Goal: Find specific page/section: Find specific page/section

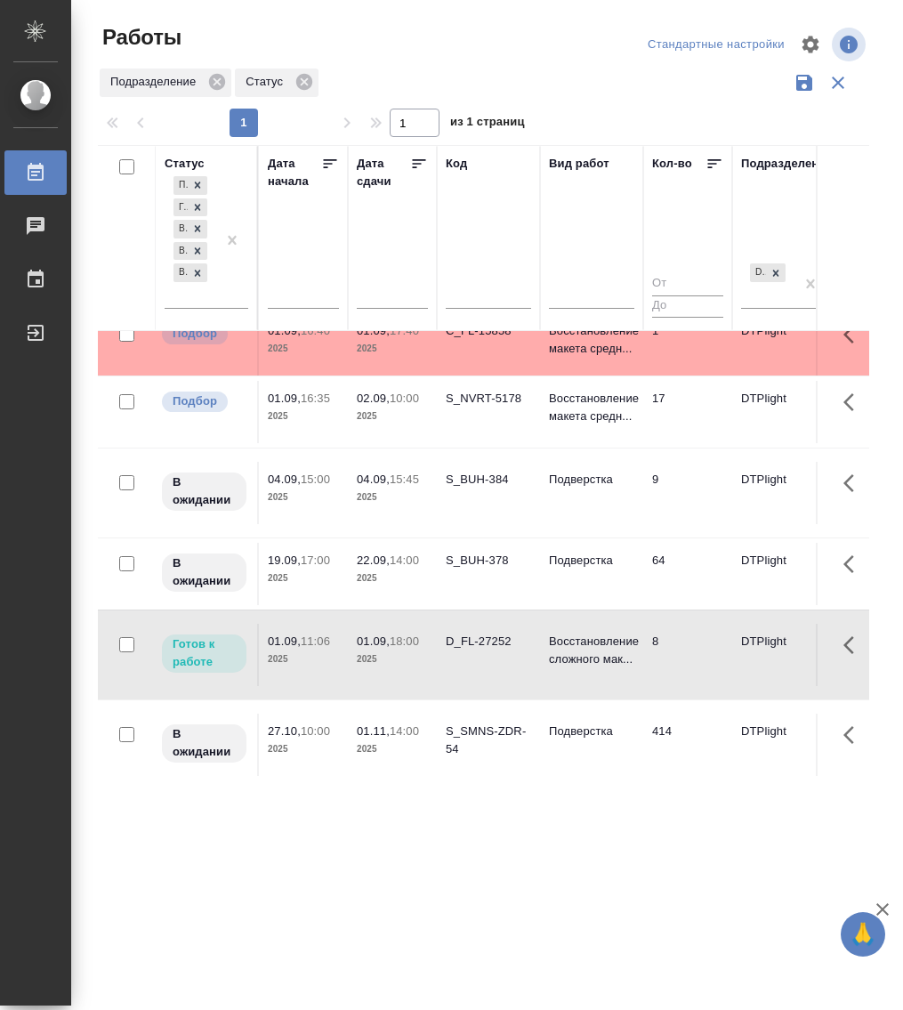
scroll to position [112, 0]
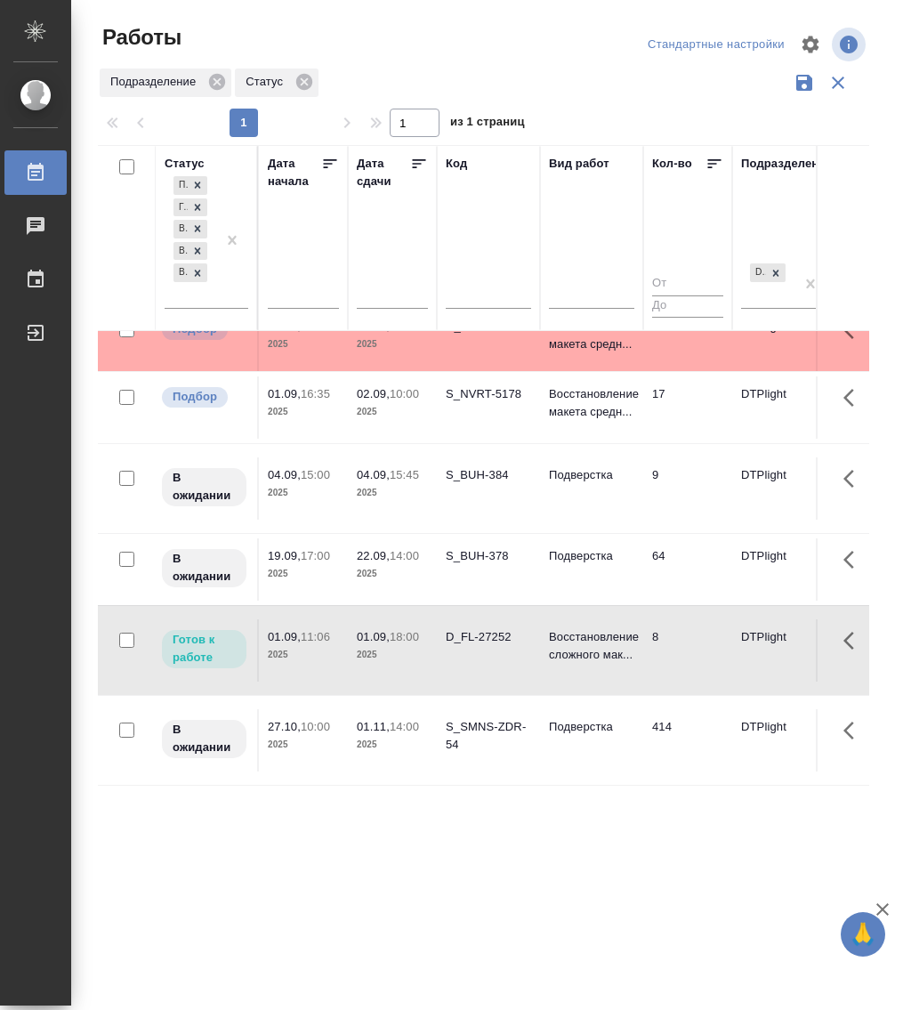
click at [328, 630] on p "11:06" at bounding box center [315, 636] width 29 height 13
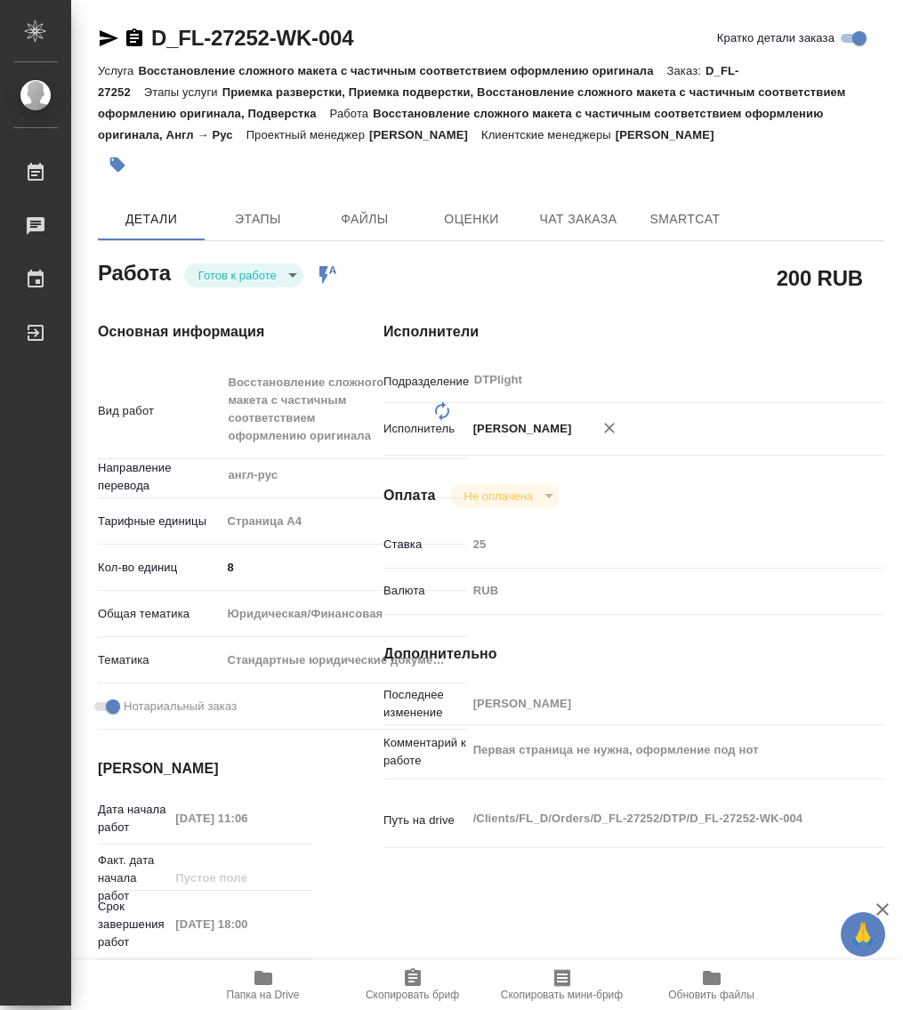
click at [244, 273] on body "🙏 .cls-1 fill:#fff; AWATERA Работы 0 Чаты График Выйти D_FL-27252-WK-004 Кратко…" at bounding box center [451, 505] width 903 height 1010
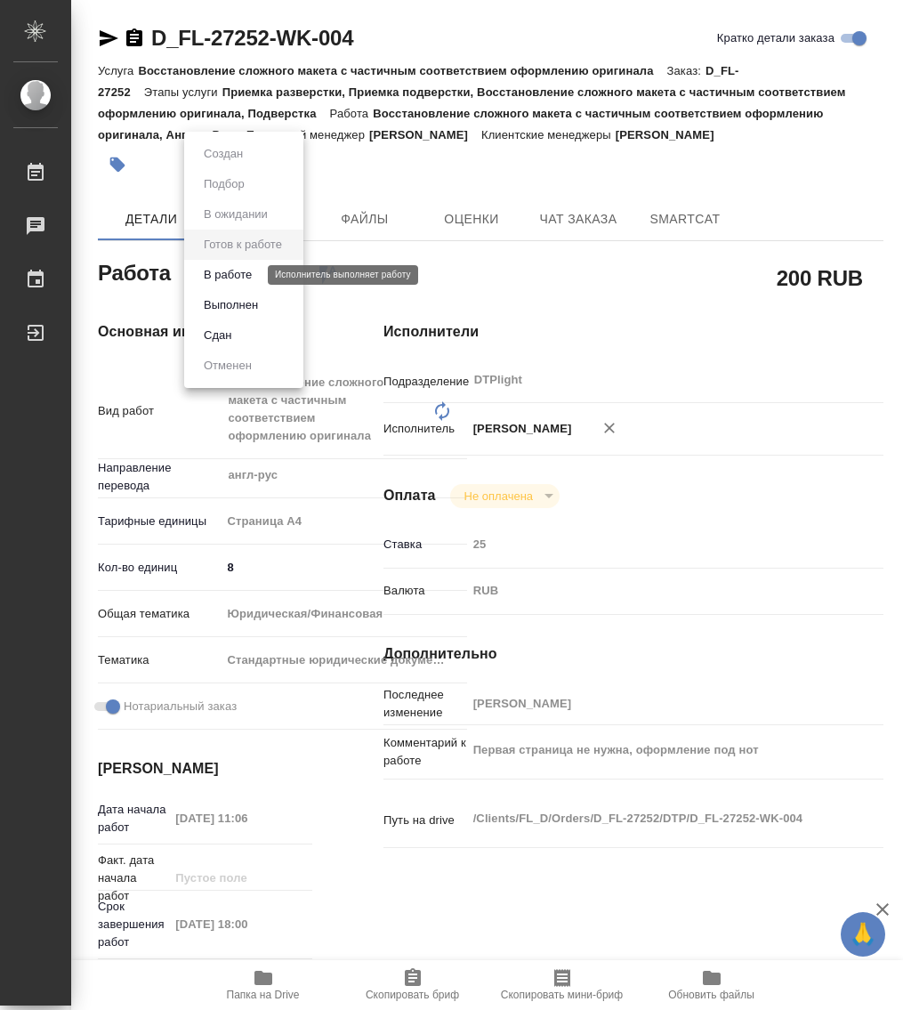
click at [244, 273] on button "В работе" at bounding box center [227, 275] width 59 height 20
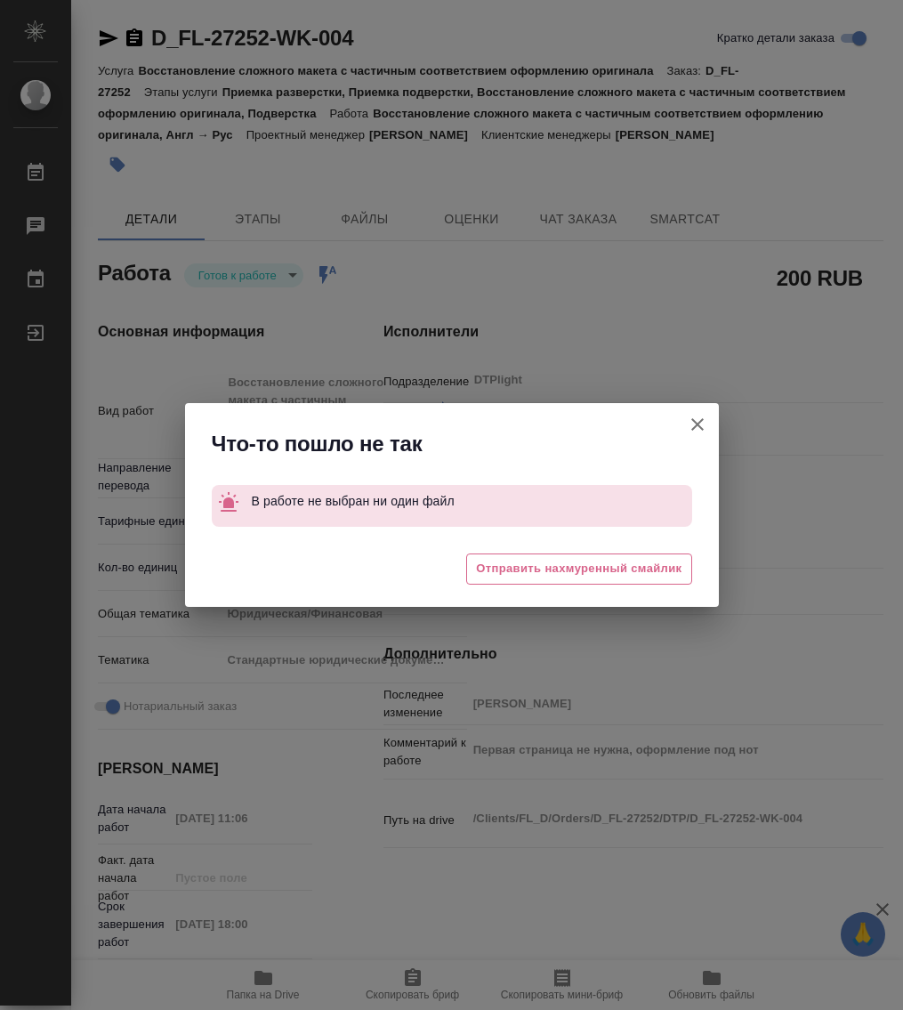
type textarea "x"
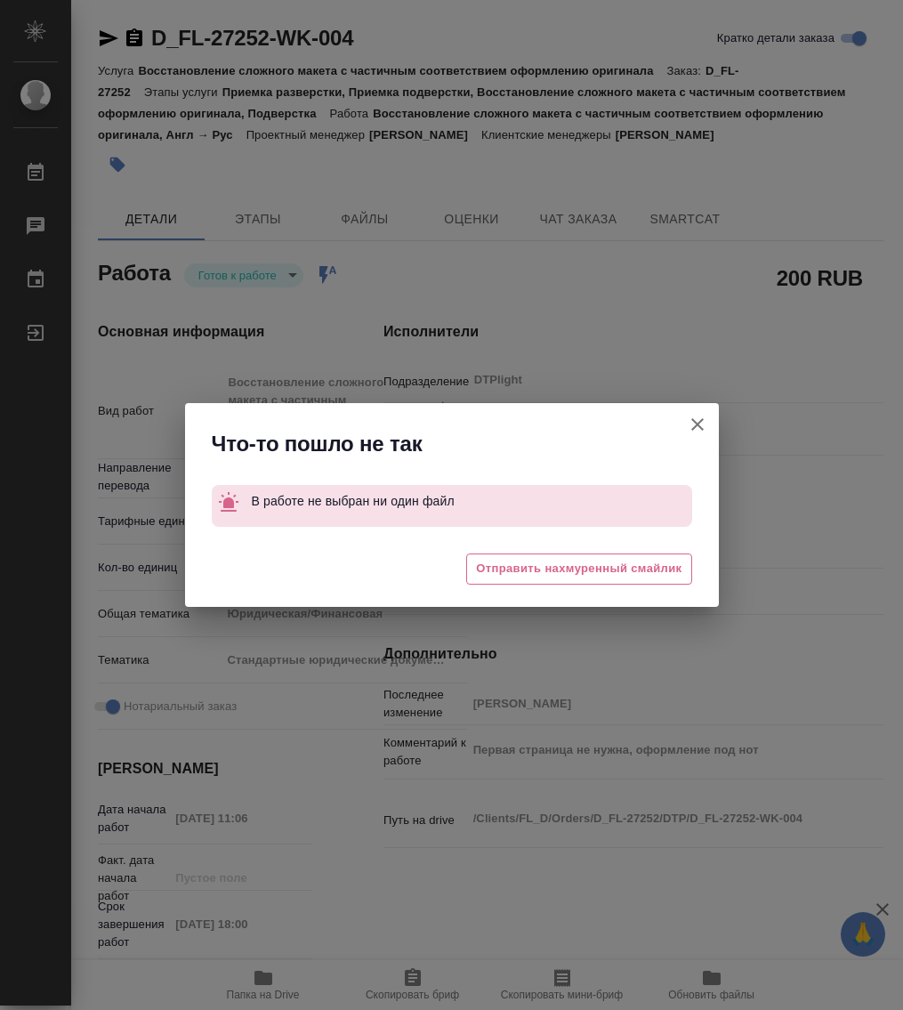
type textarea "x"
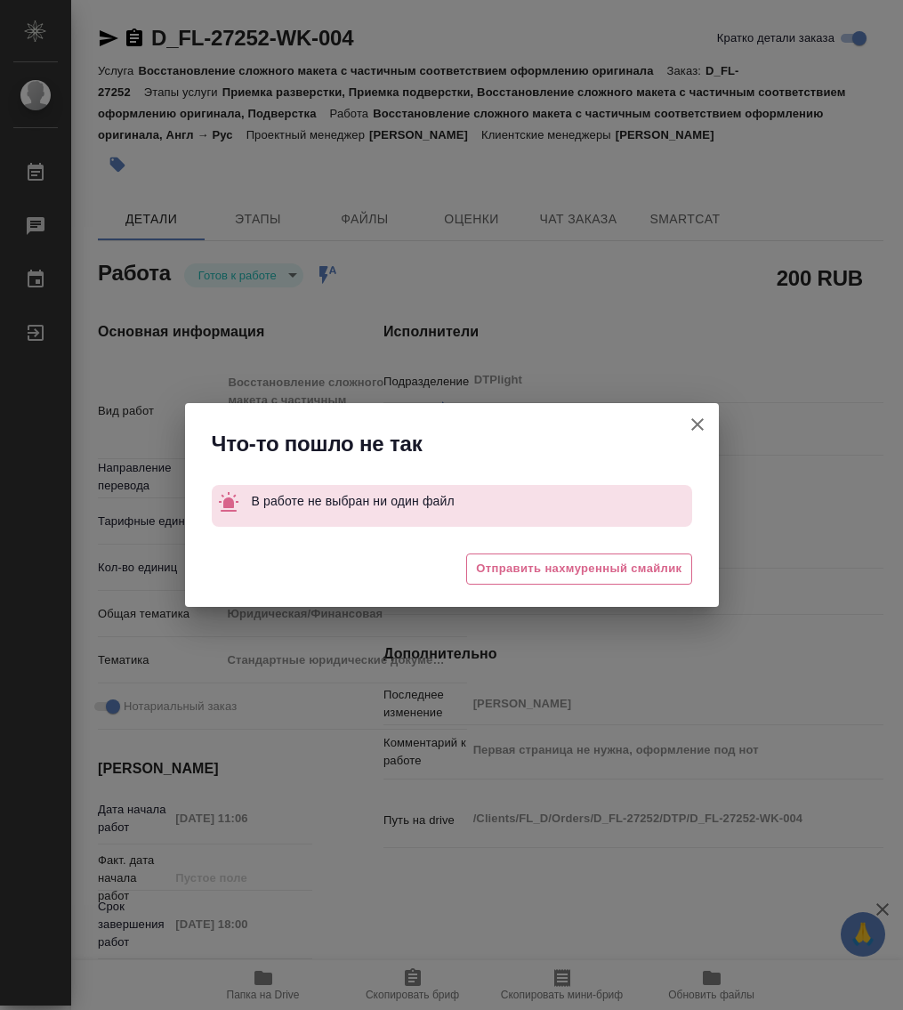
type textarea "x"
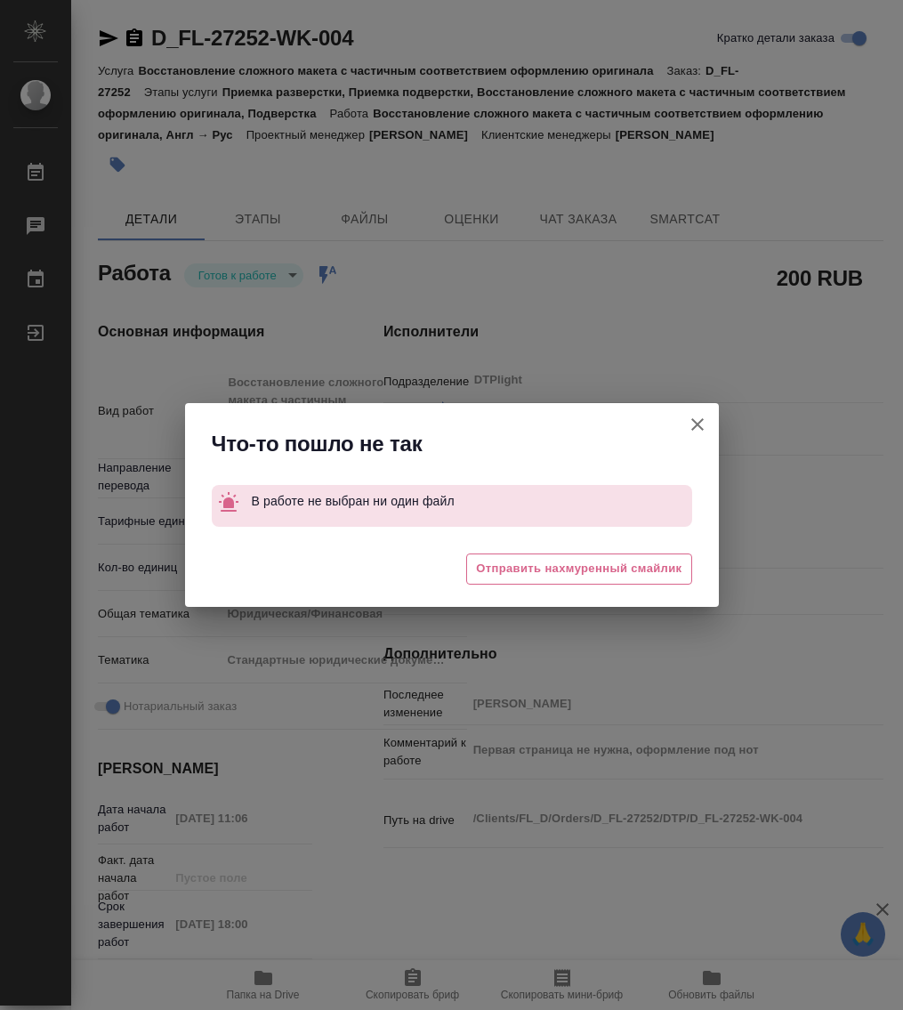
type textarea "x"
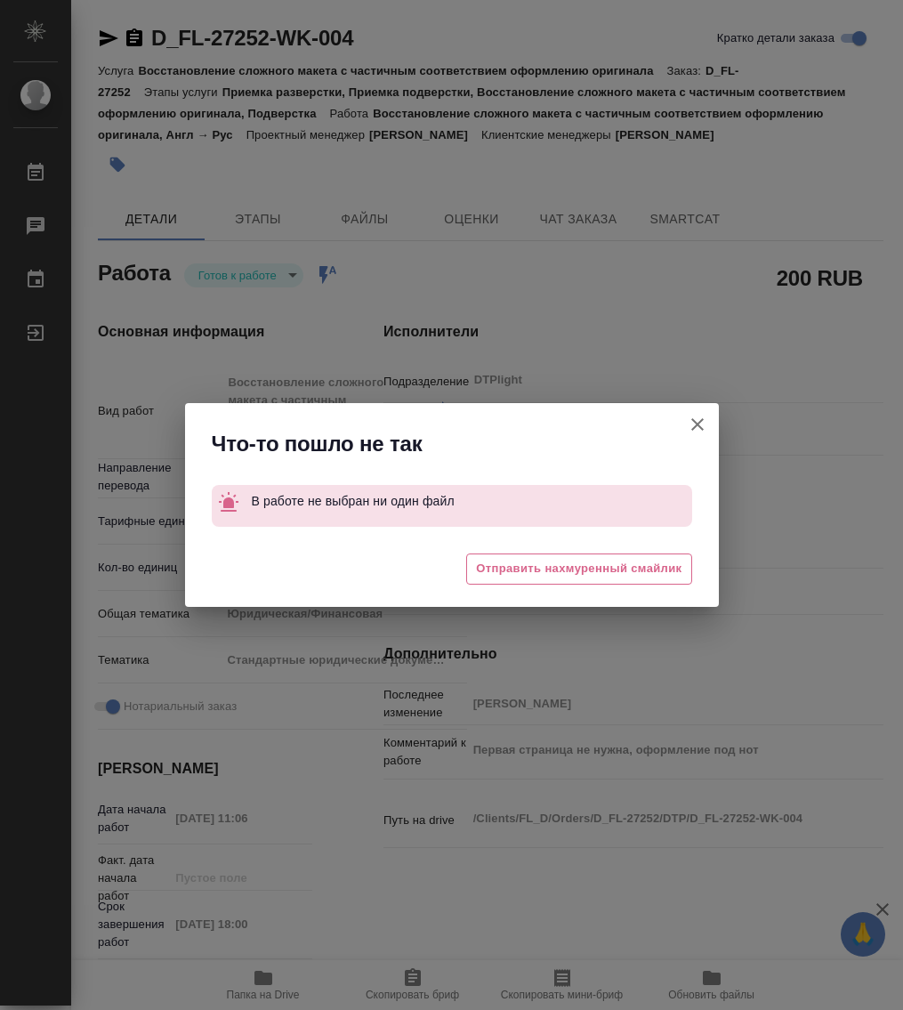
click at [693, 423] on icon "button" at bounding box center [697, 424] width 21 height 21
type textarea "x"
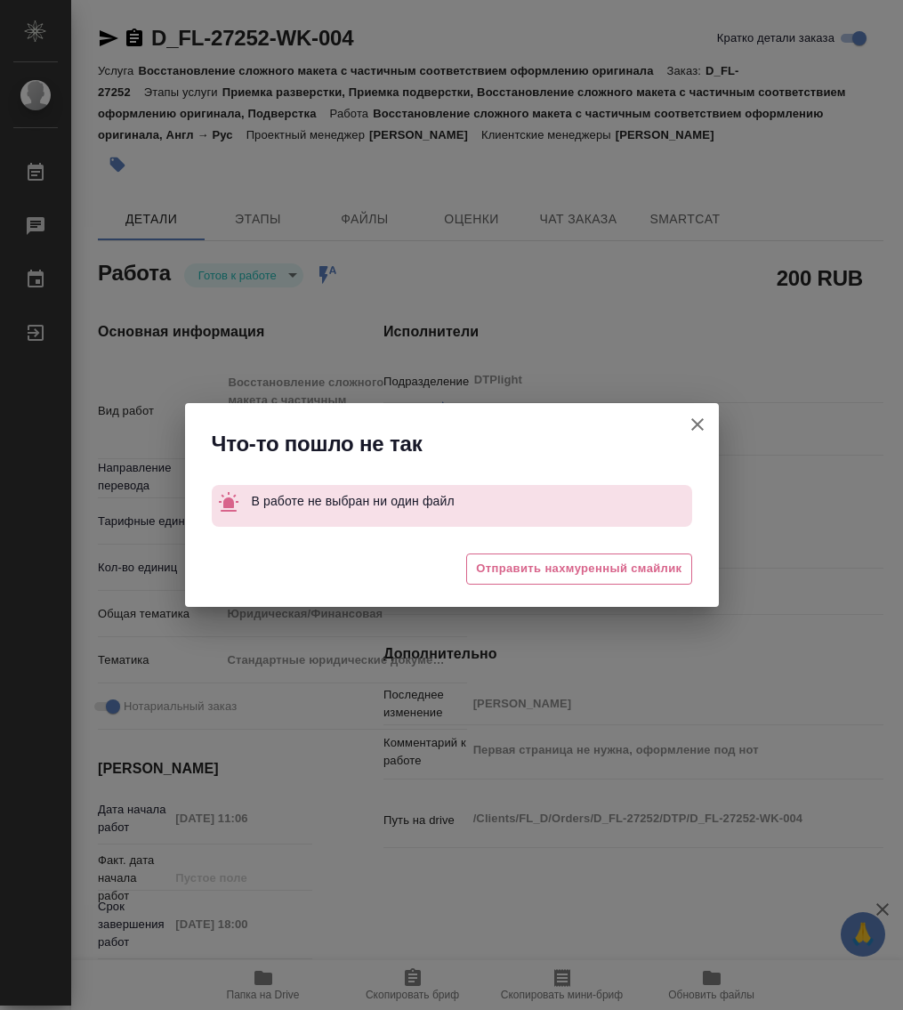
type textarea "x"
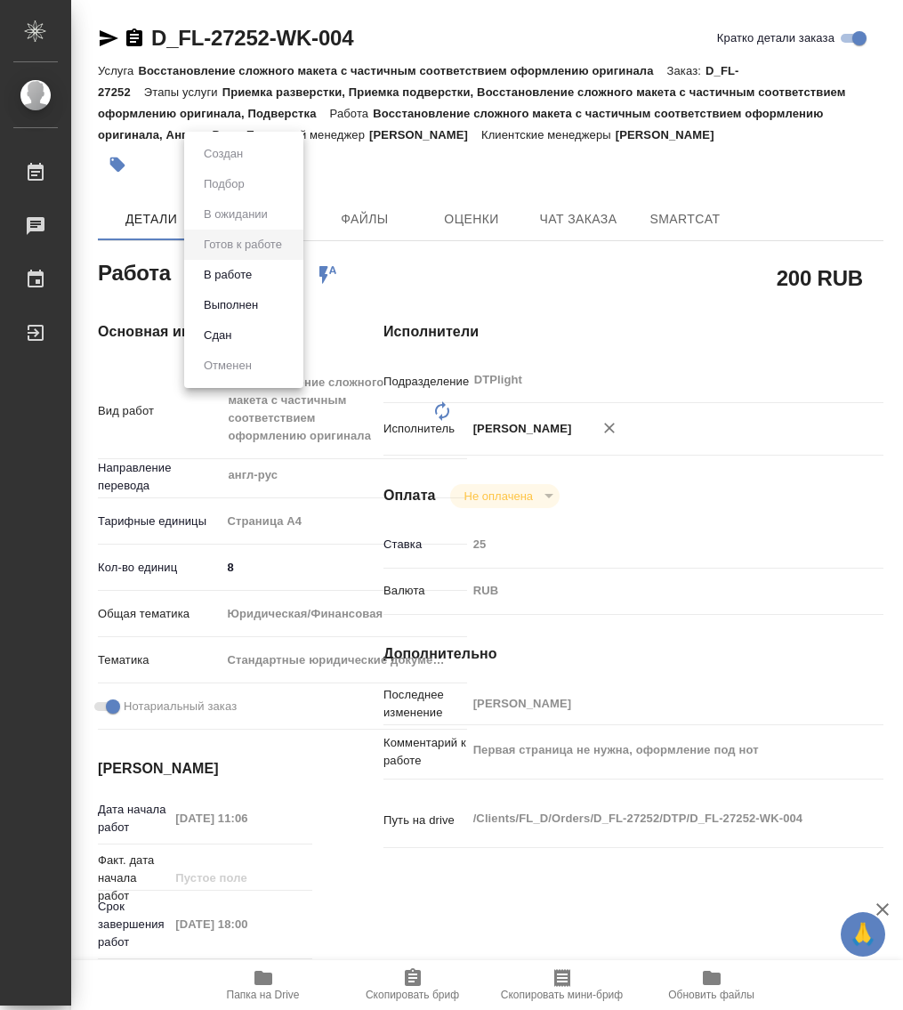
click at [227, 281] on body "🙏 .cls-1 fill:#fff; AWATERA Работы 0 Чаты График Выйти D_FL-27252-WK-004 Кратко…" at bounding box center [451, 505] width 903 height 1010
click at [577, 321] on div at bounding box center [451, 505] width 903 height 1010
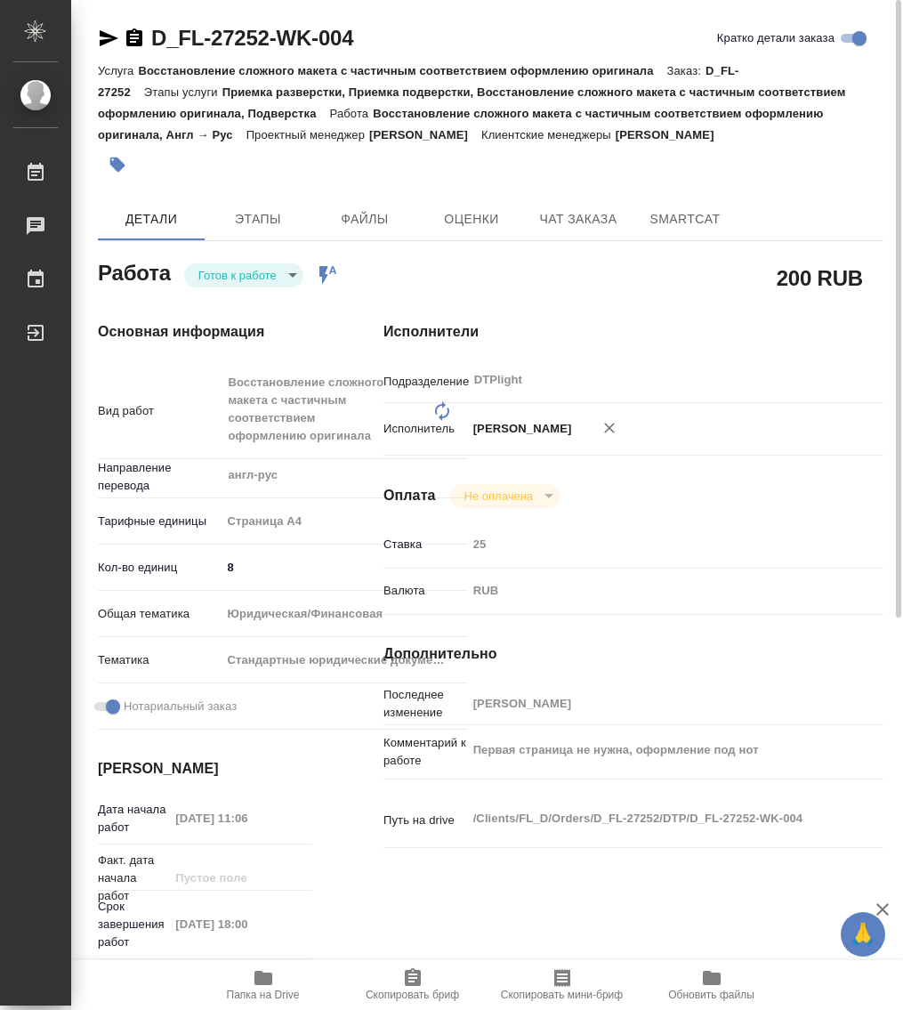
click at [132, 31] on icon "button" at bounding box center [134, 37] width 16 height 18
click at [98, 29] on icon "button" at bounding box center [108, 38] width 21 height 21
type textarea "x"
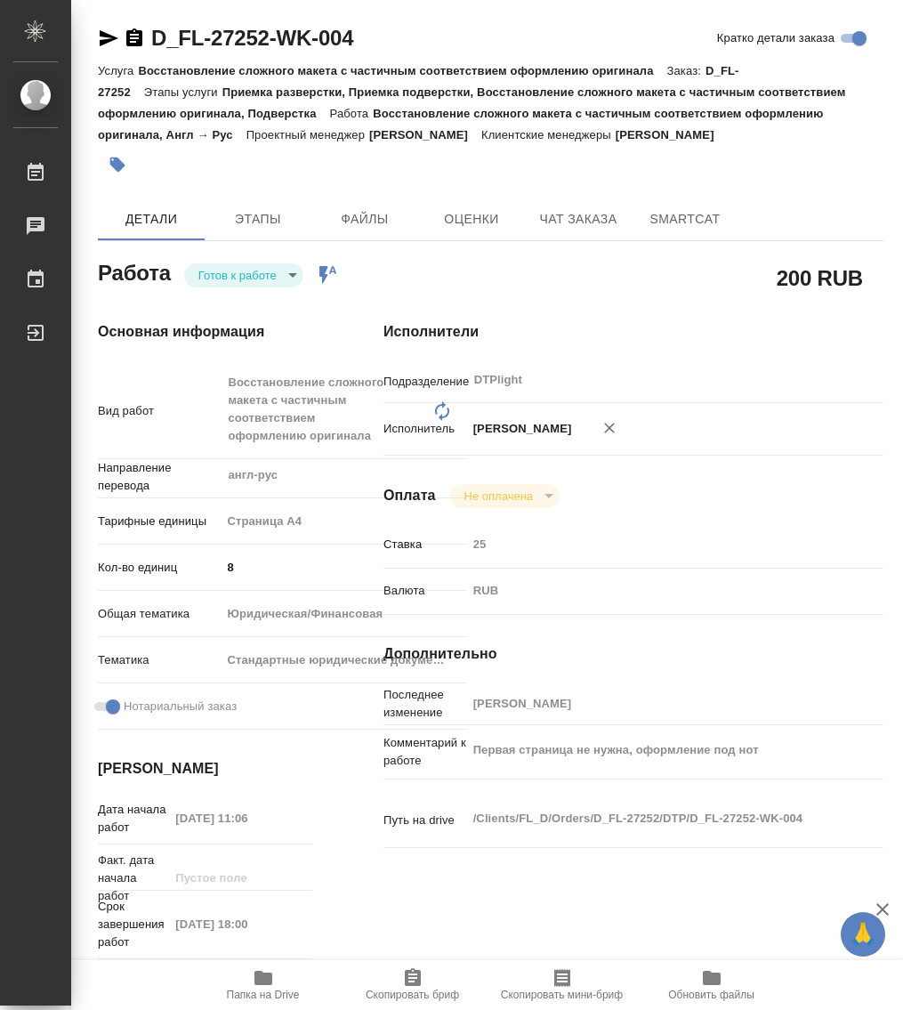
type textarea "x"
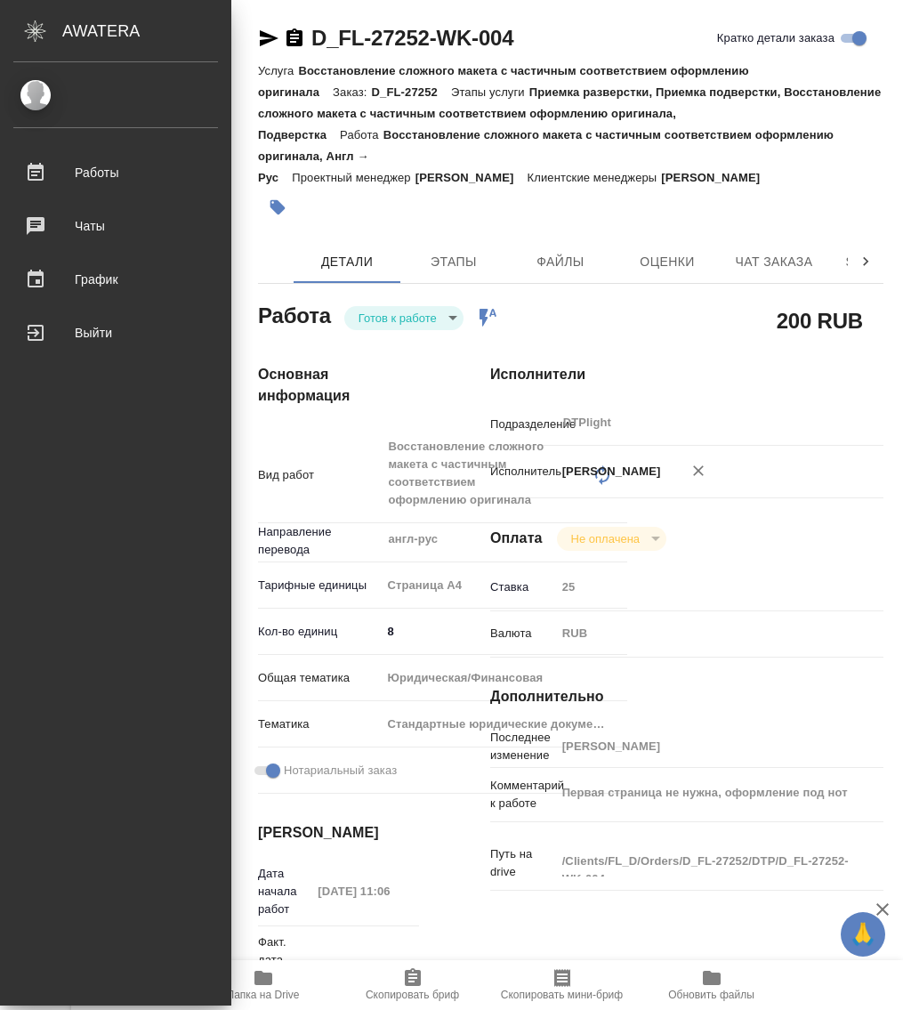
type textarea "x"
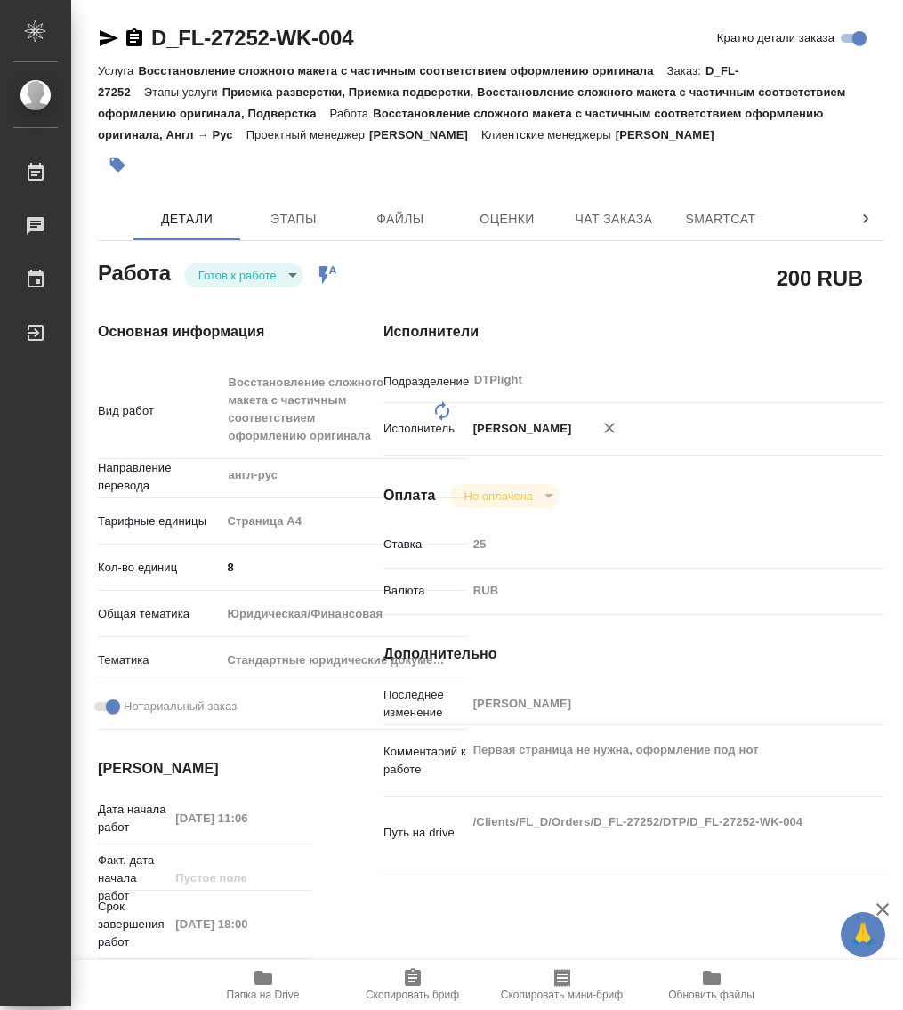
type textarea "x"
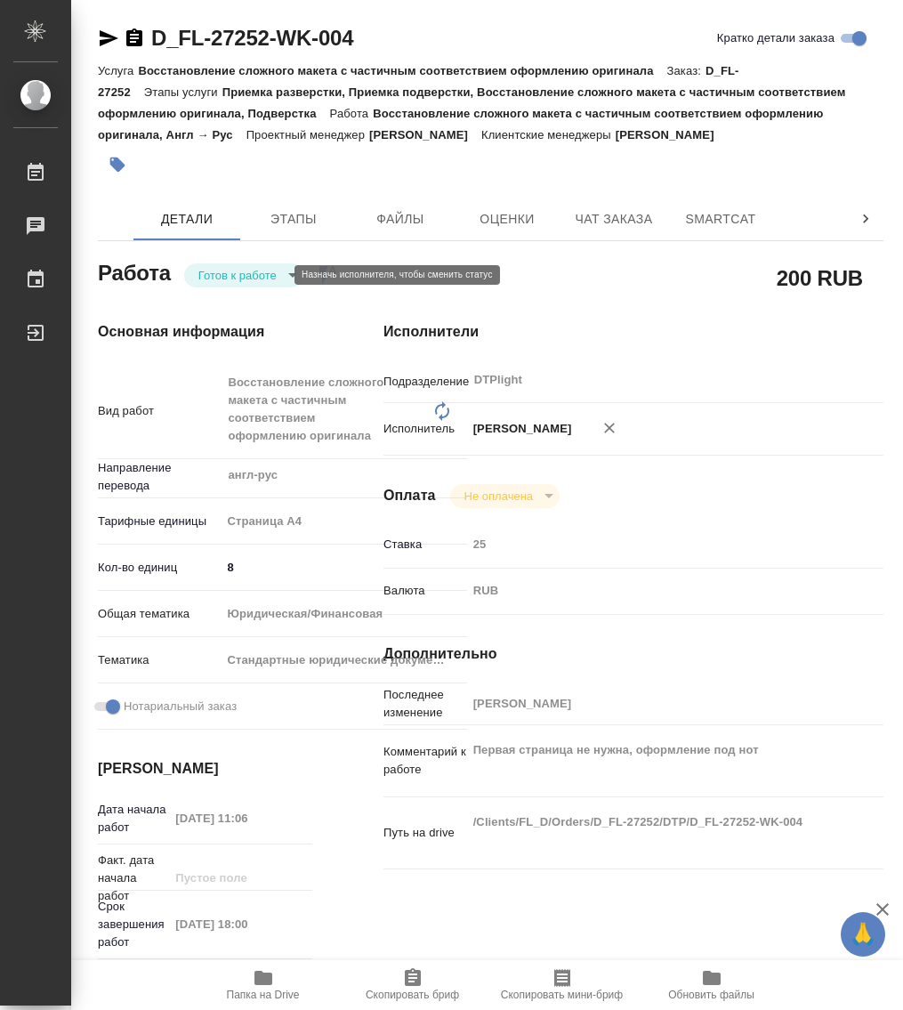
click at [252, 270] on body "🙏 .cls-1 fill:#fff; AWATERA Работы 0 Чаты График Выйти D_FL-27252-WK-004 Кратко…" at bounding box center [451, 505] width 903 height 1010
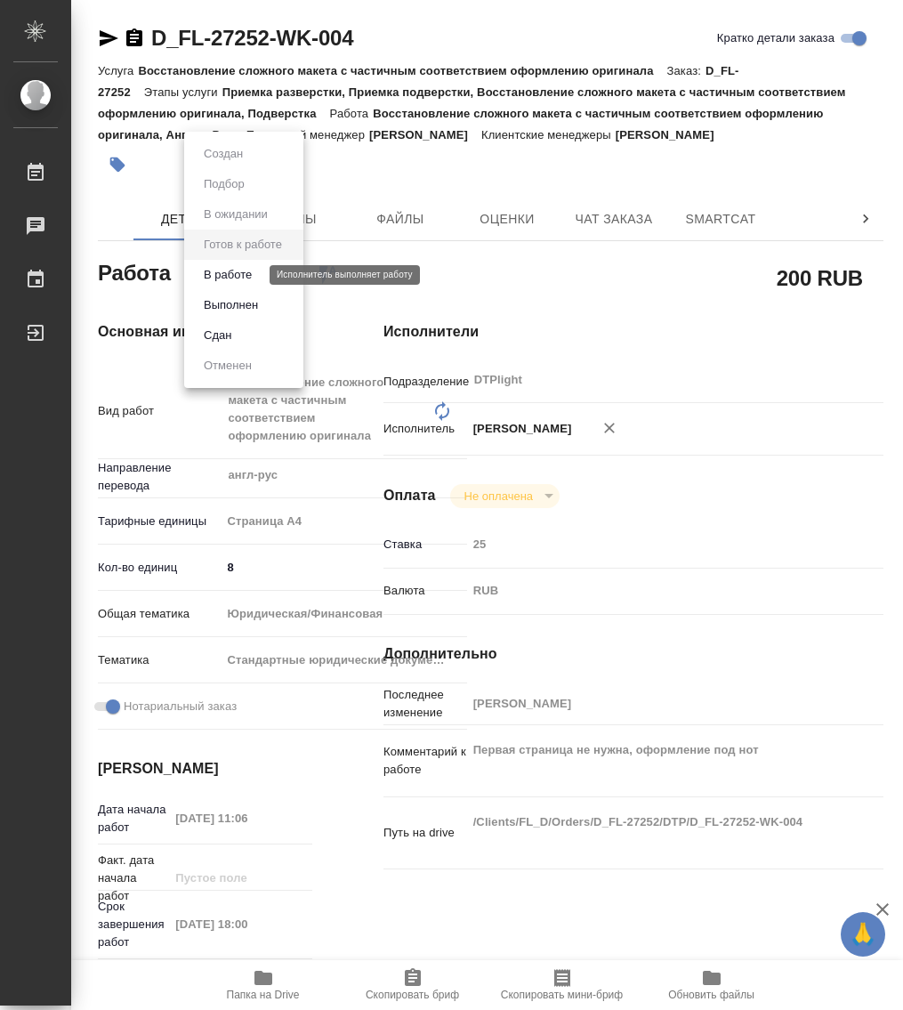
click at [253, 273] on button "В работе" at bounding box center [227, 275] width 59 height 20
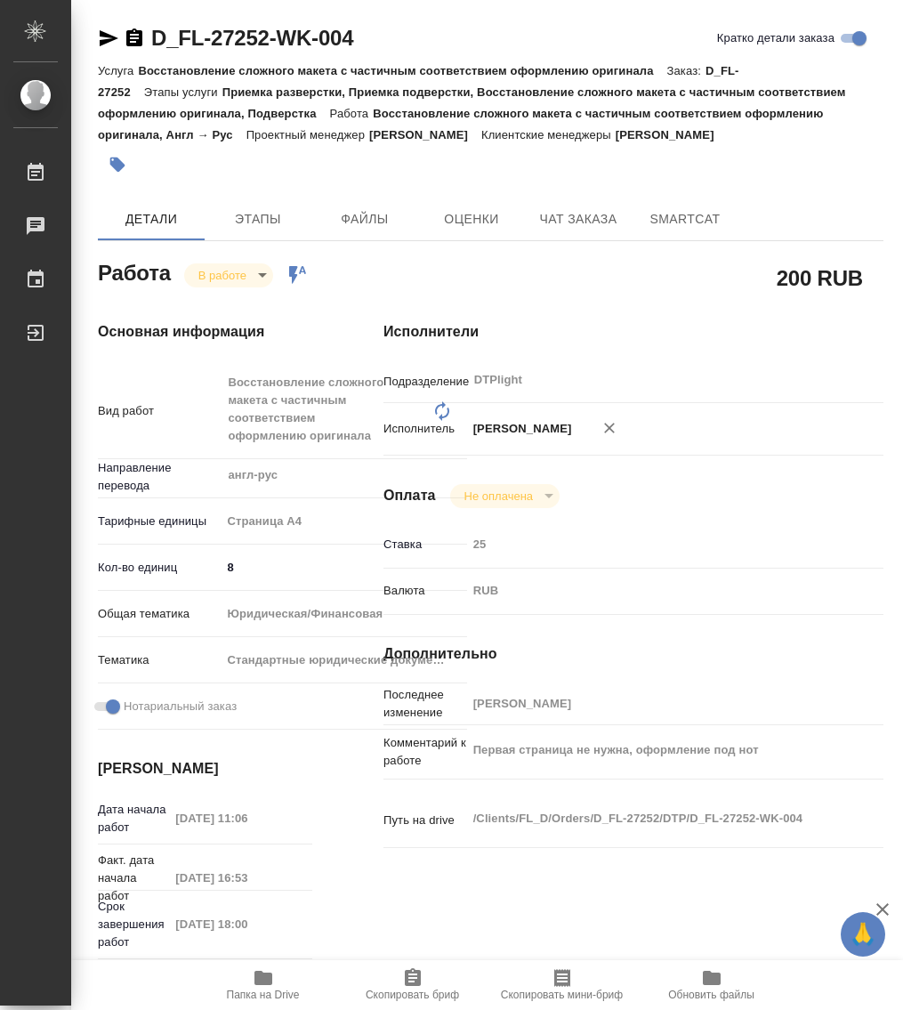
type textarea "x"
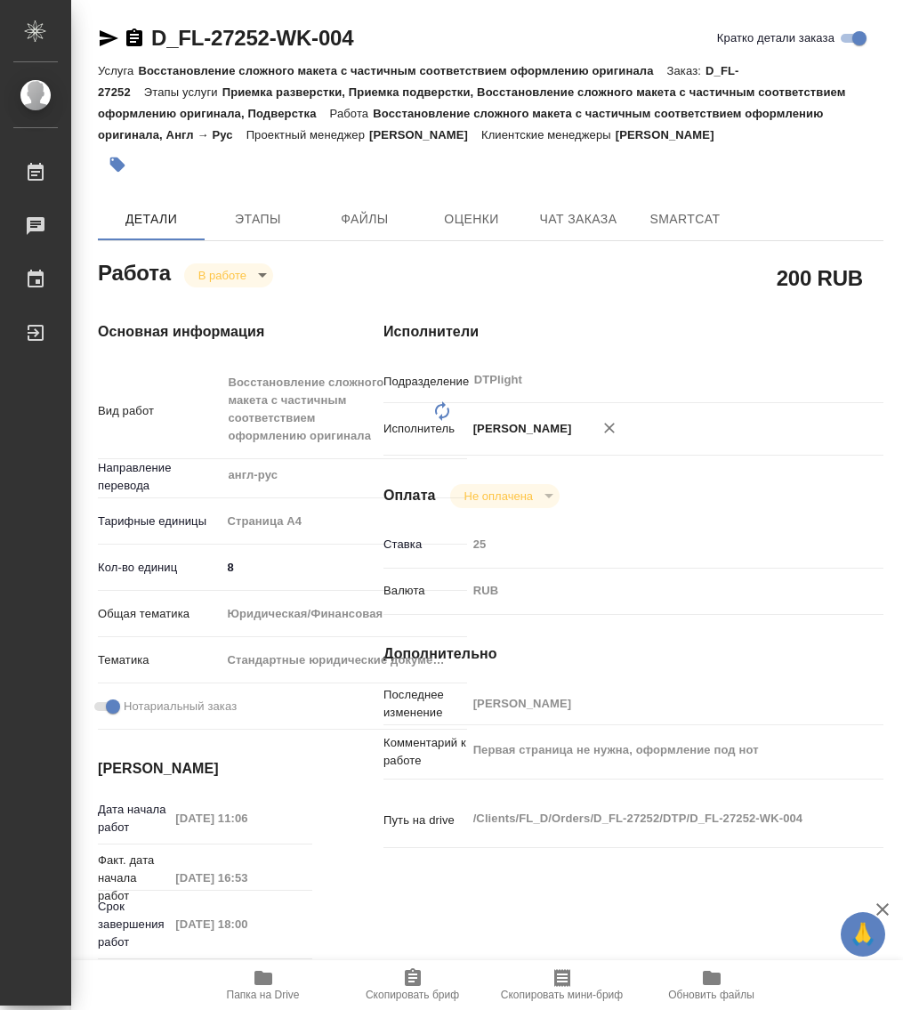
type textarea "x"
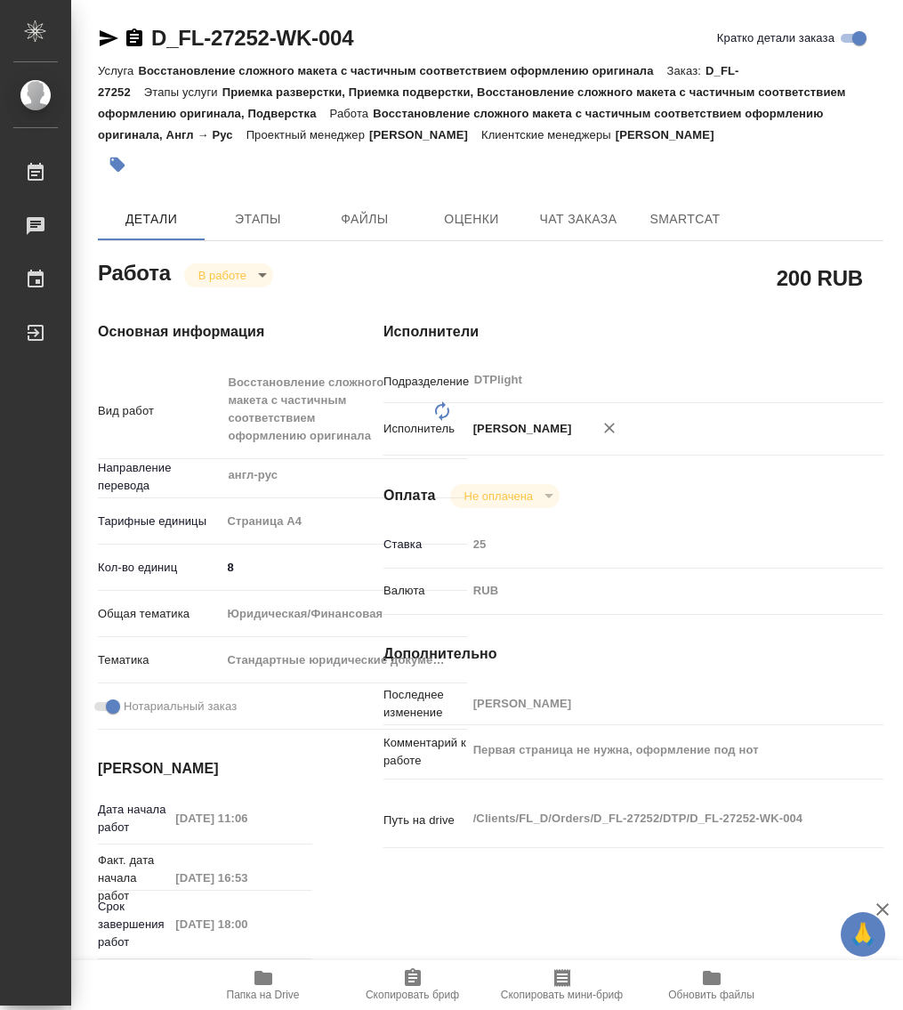
type textarea "x"
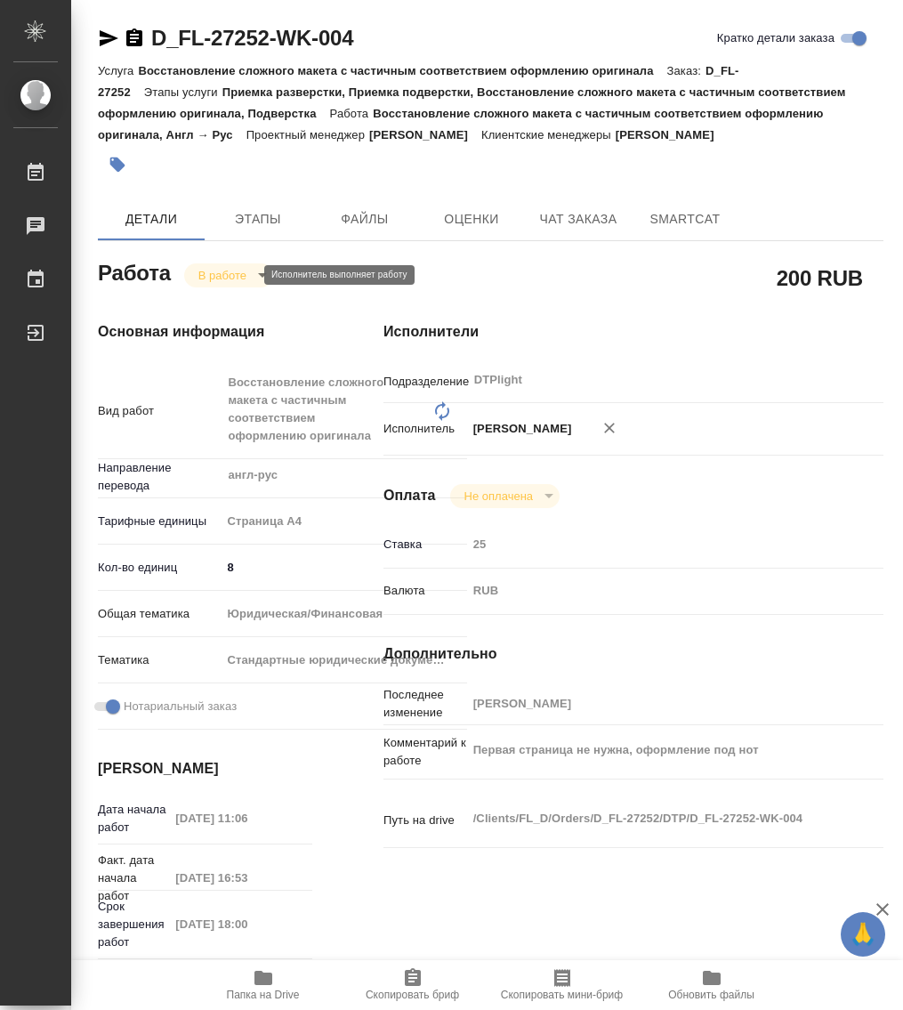
click at [212, 276] on body "🙏 .cls-1 fill:#fff; AWATERA Работы 0 Чаты График Выйти D_FL-27252-WK-004 Кратко…" at bounding box center [451, 505] width 903 height 1010
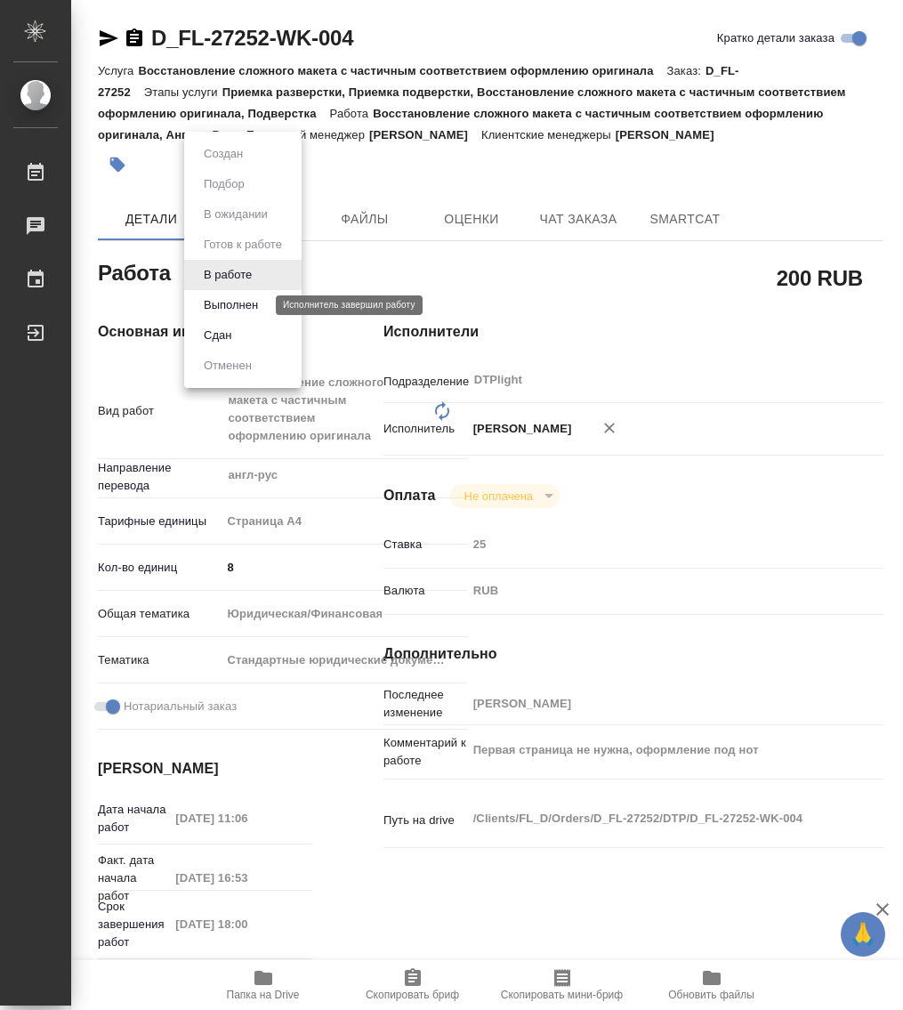
click at [228, 310] on button "Выполнен" at bounding box center [230, 305] width 65 height 20
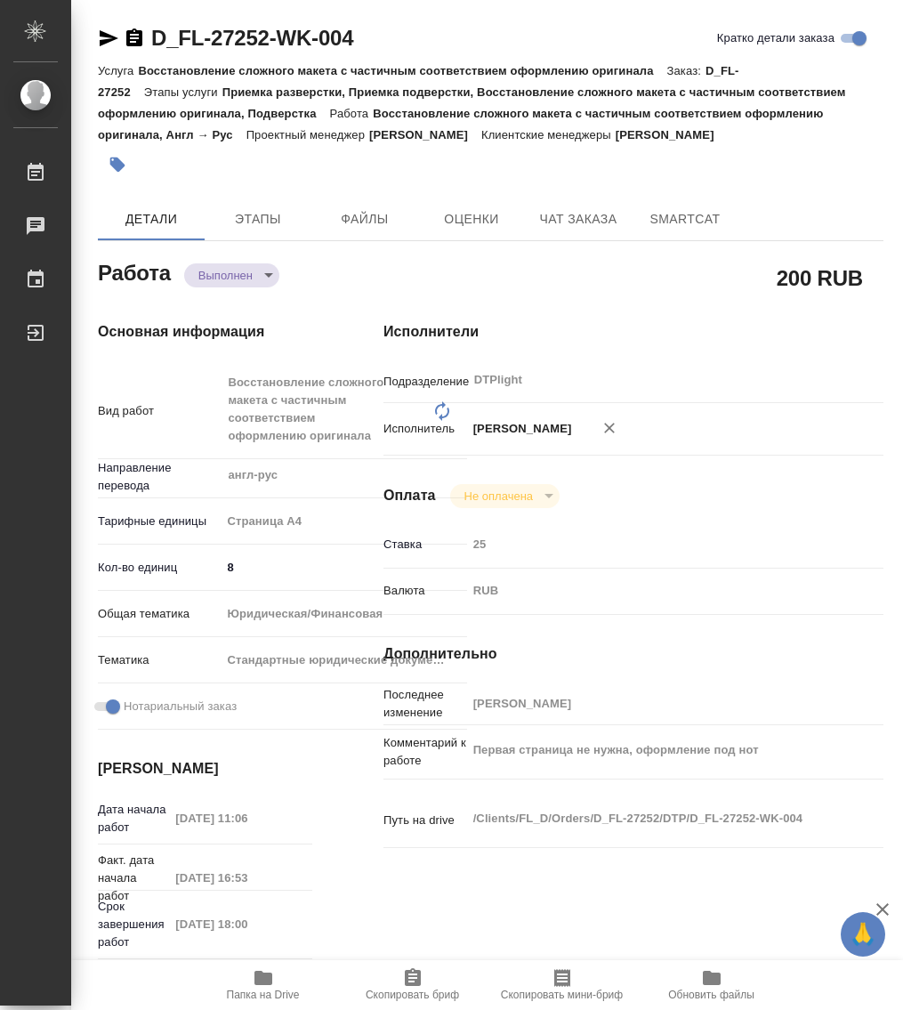
type textarea "x"
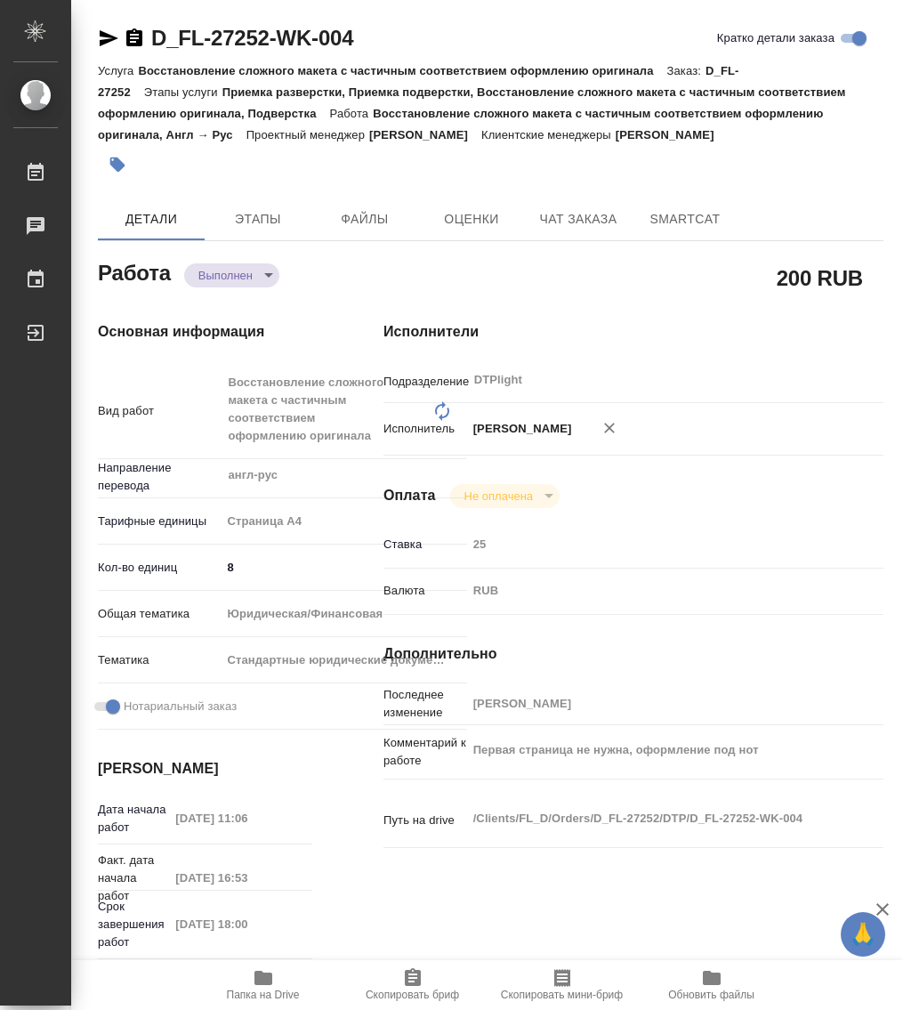
type textarea "x"
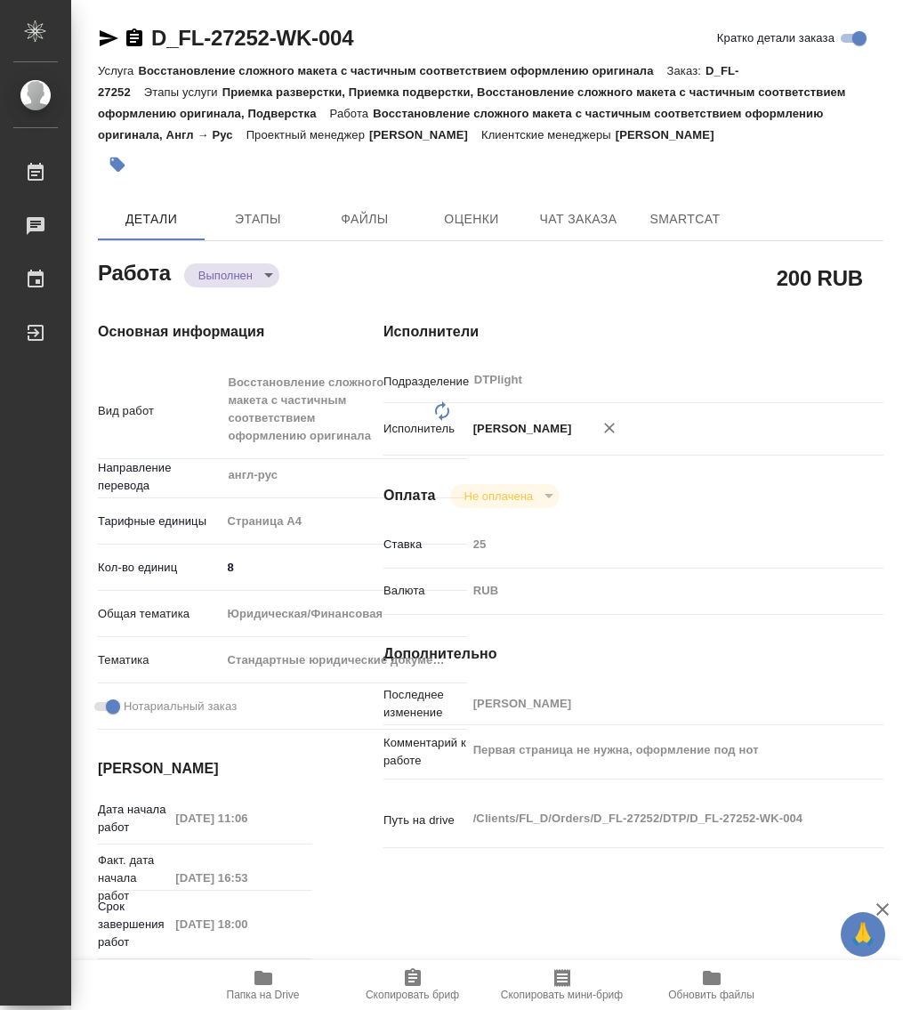
type textarea "x"
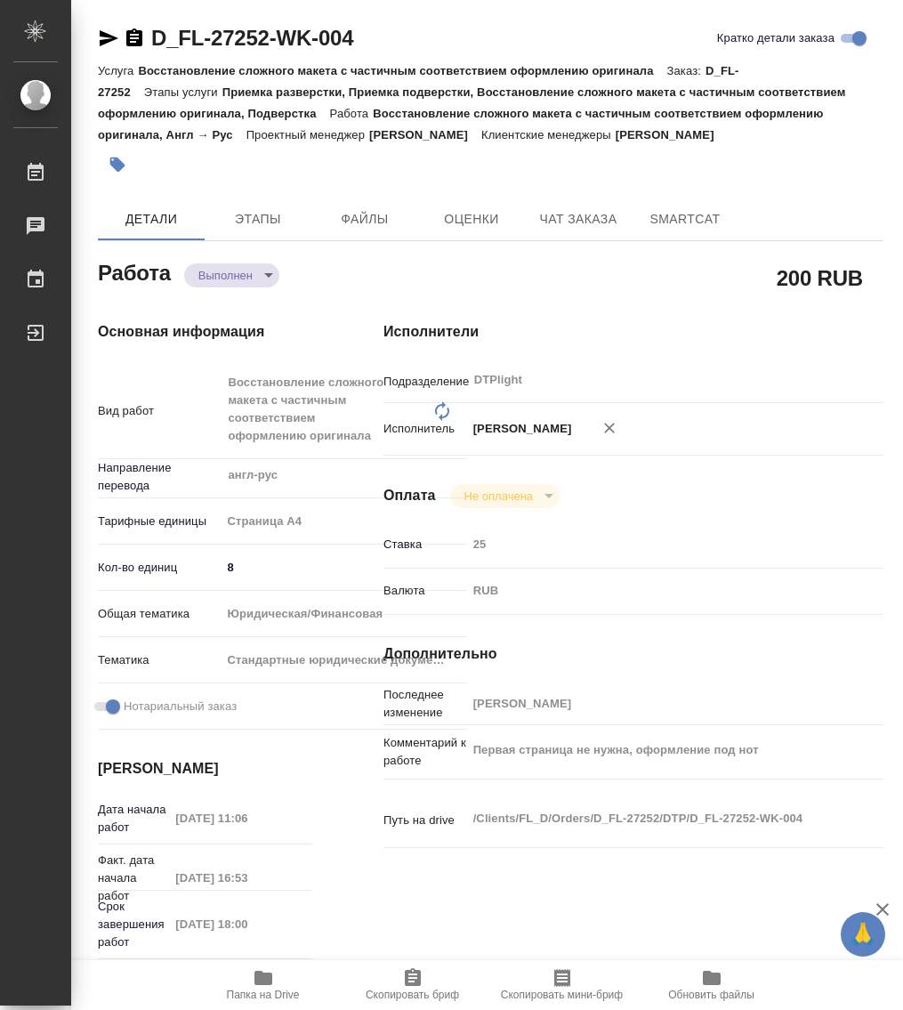
type textarea "x"
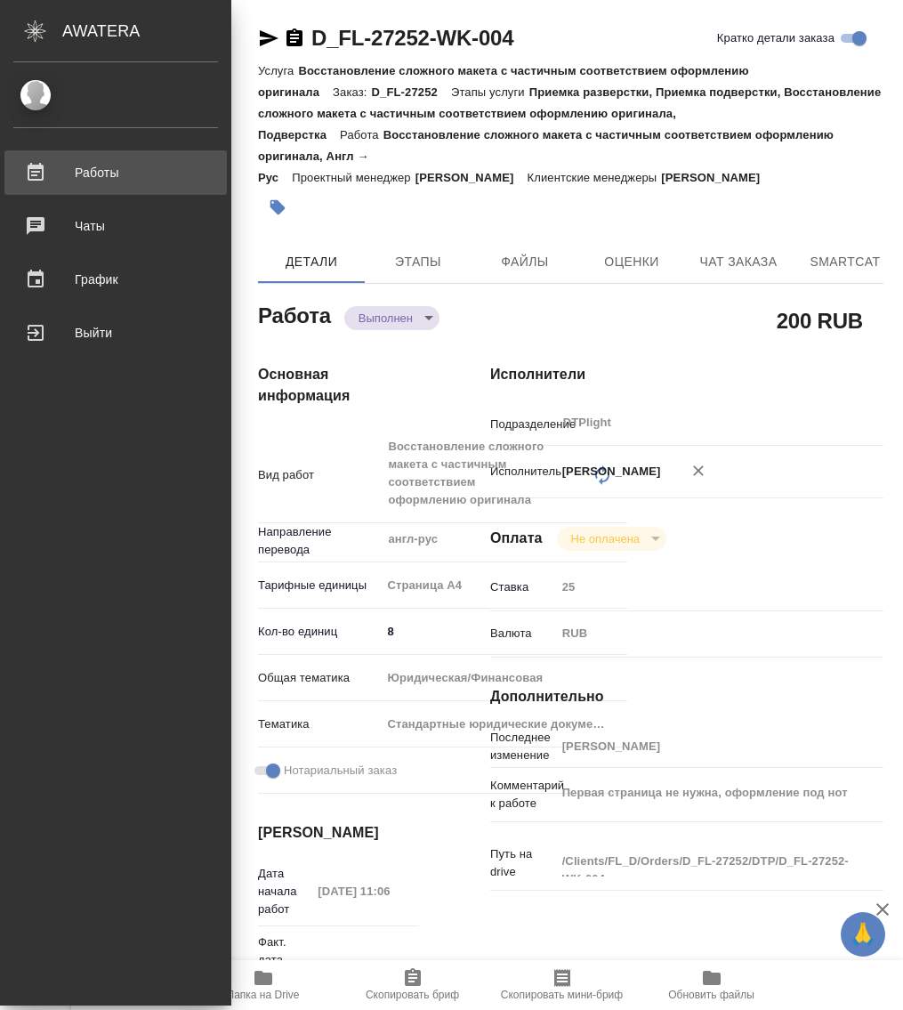
type textarea "x"
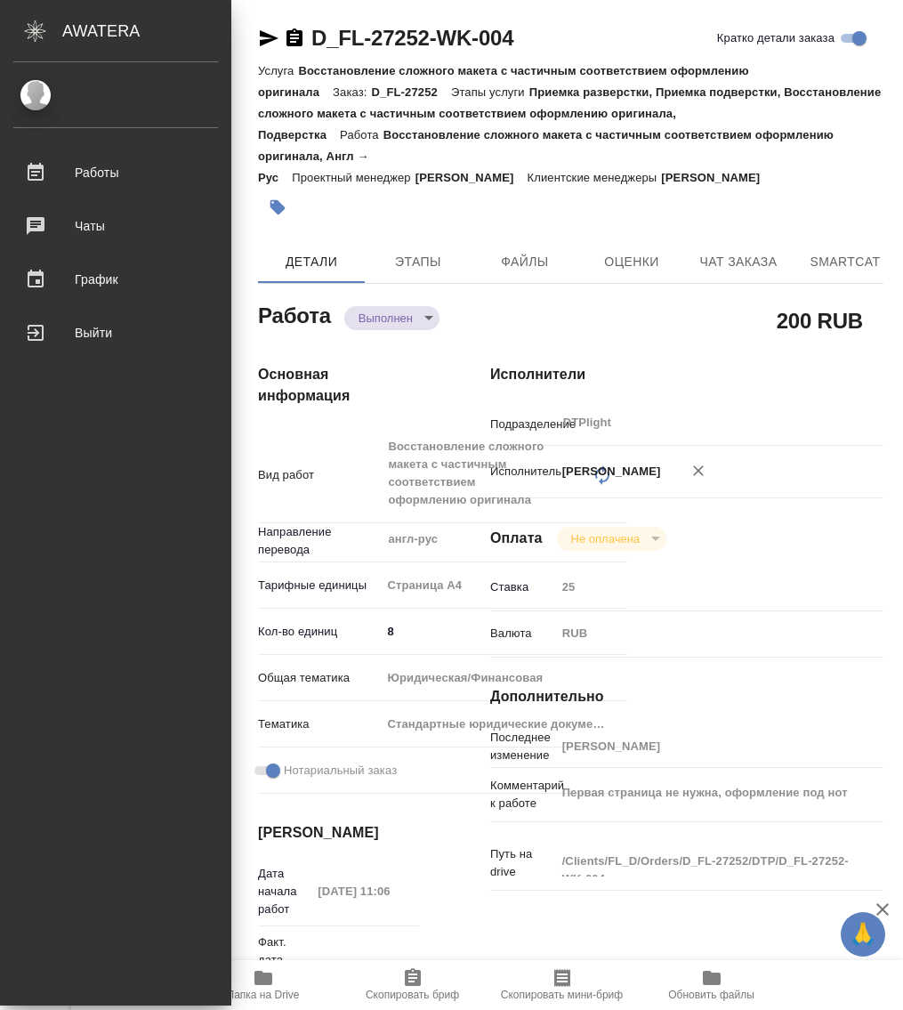
type textarea "x"
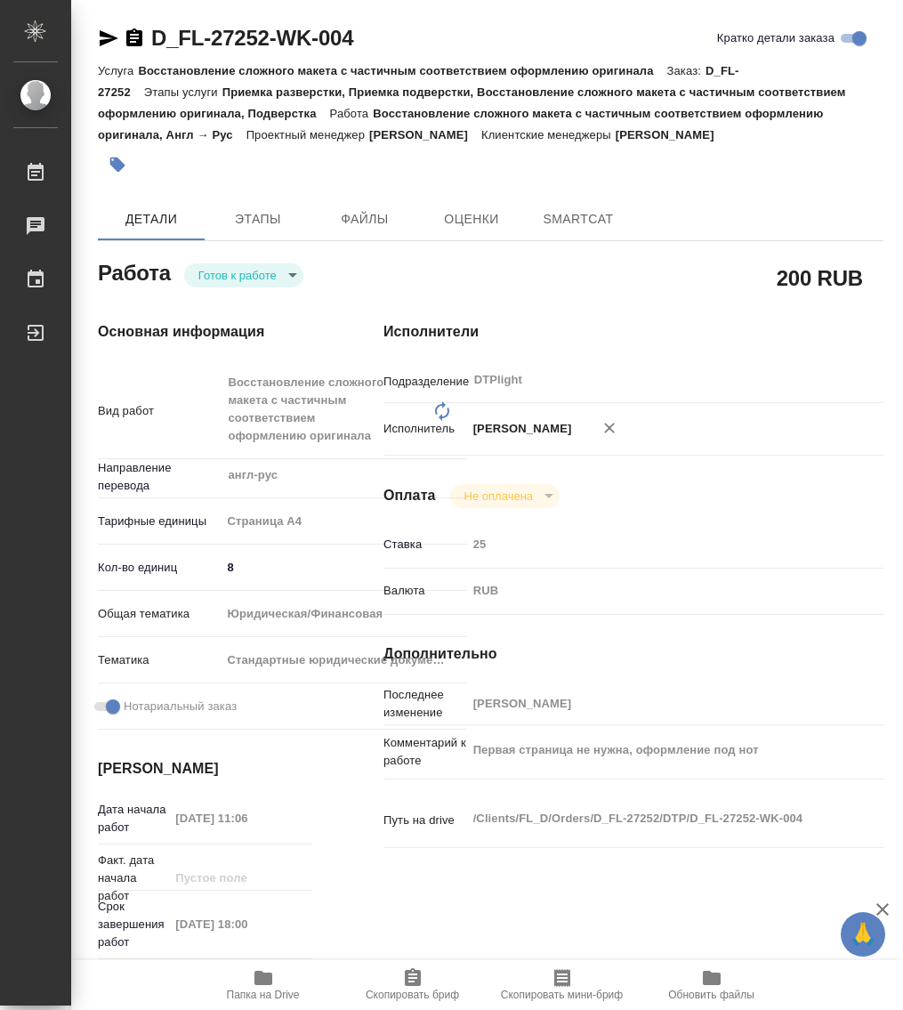
type textarea "x"
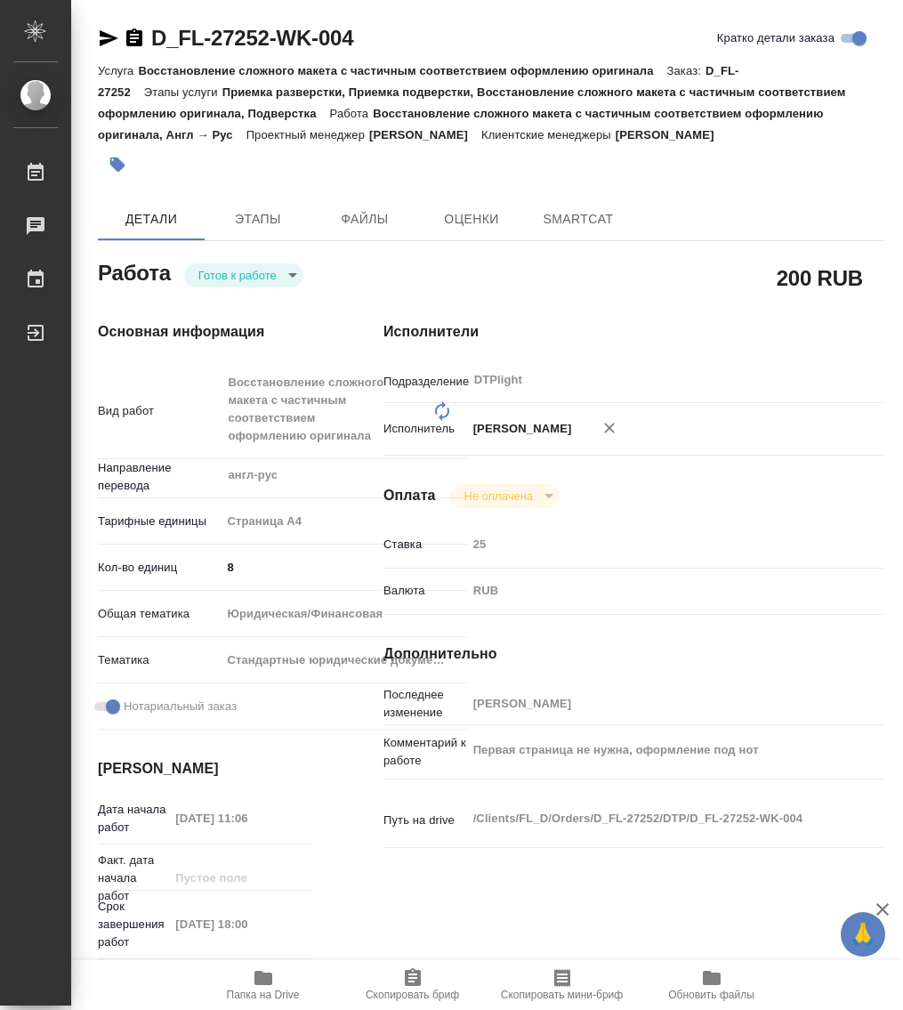
type textarea "x"
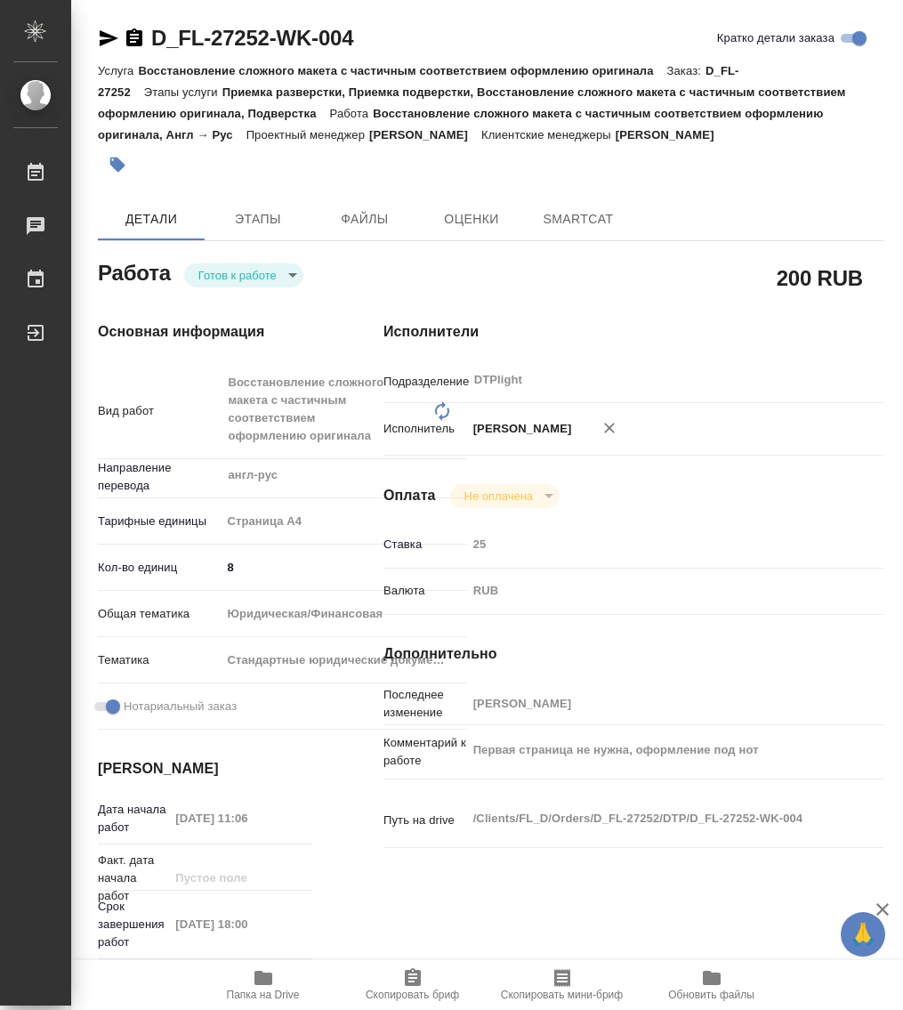
type textarea "x"
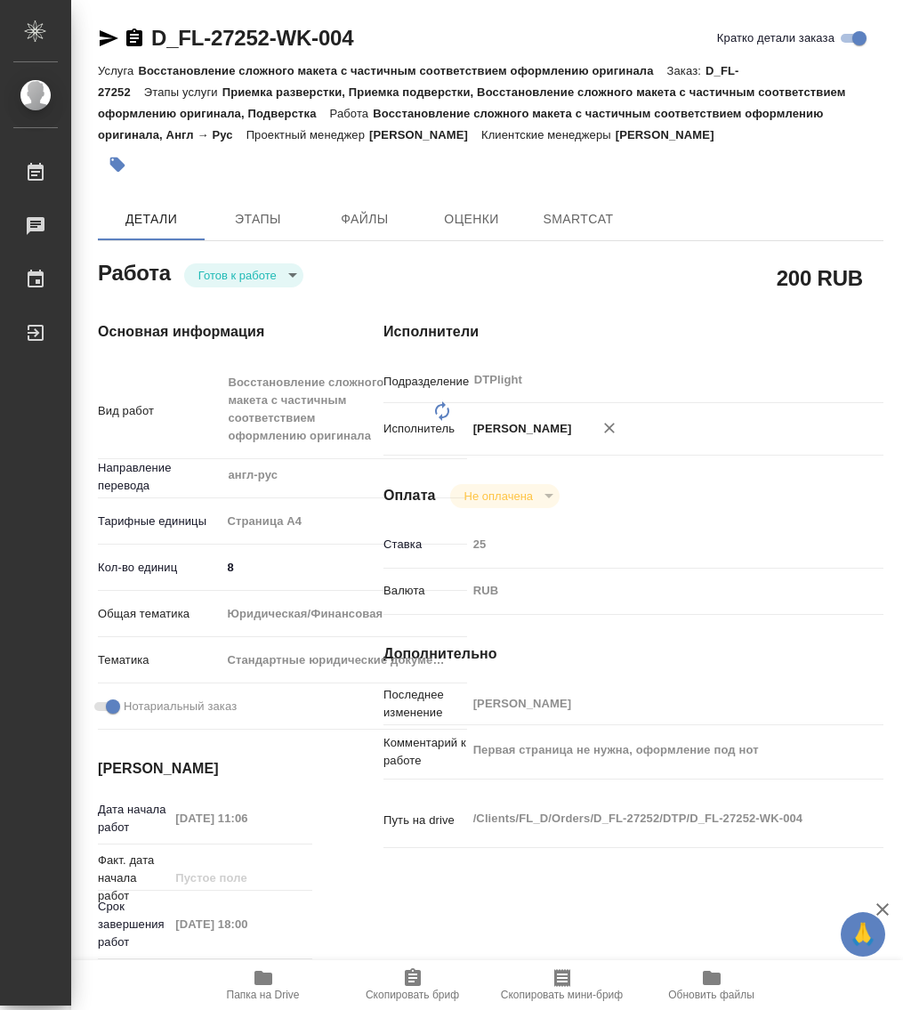
type textarea "x"
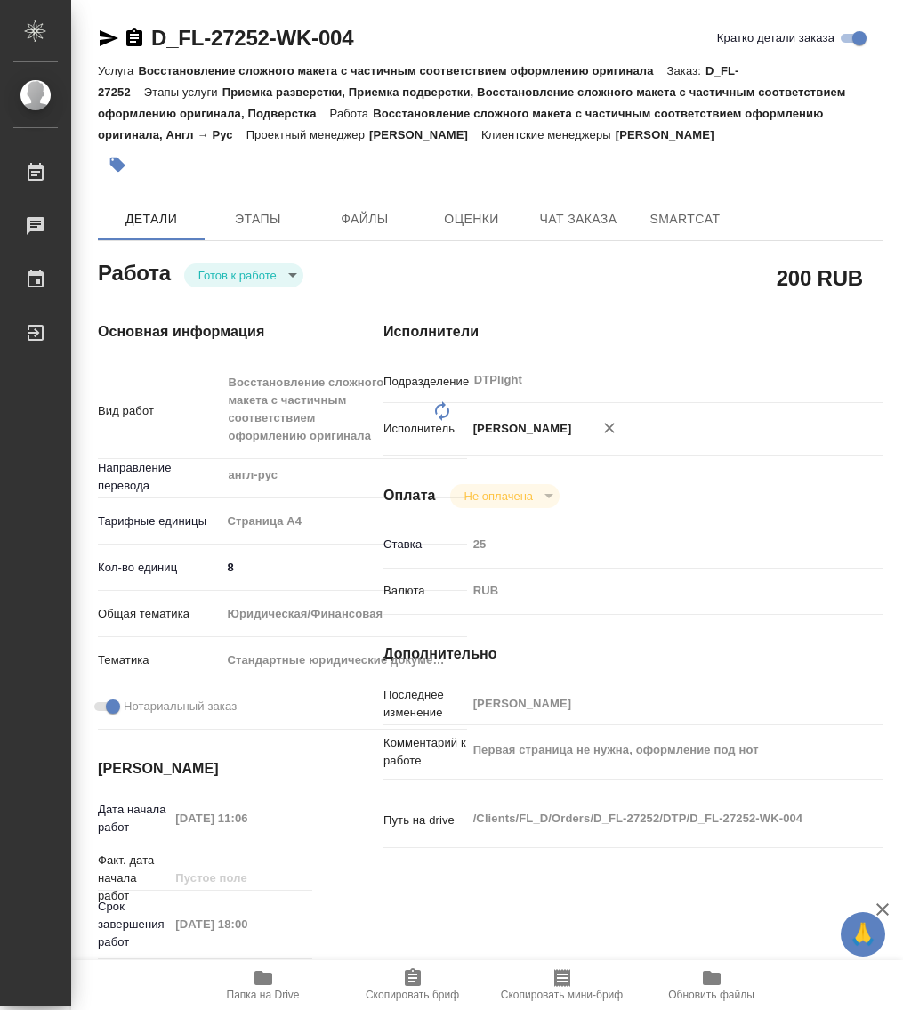
type textarea "x"
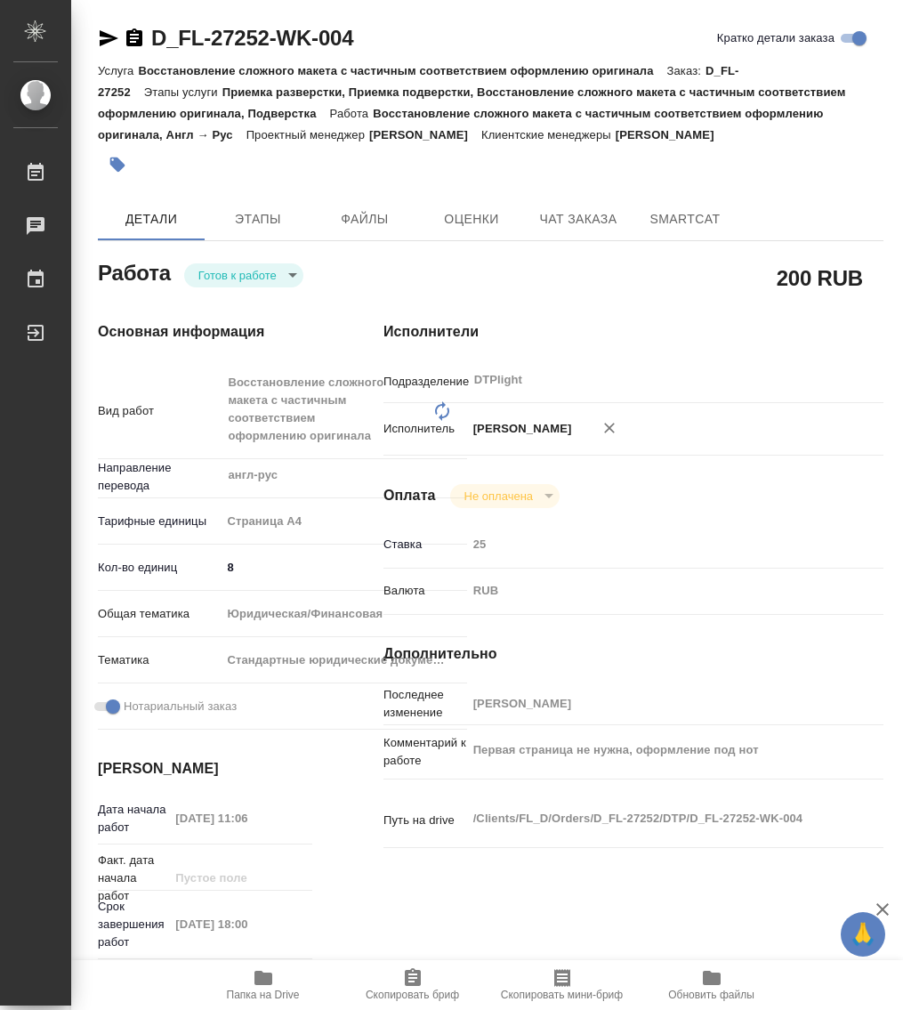
type textarea "x"
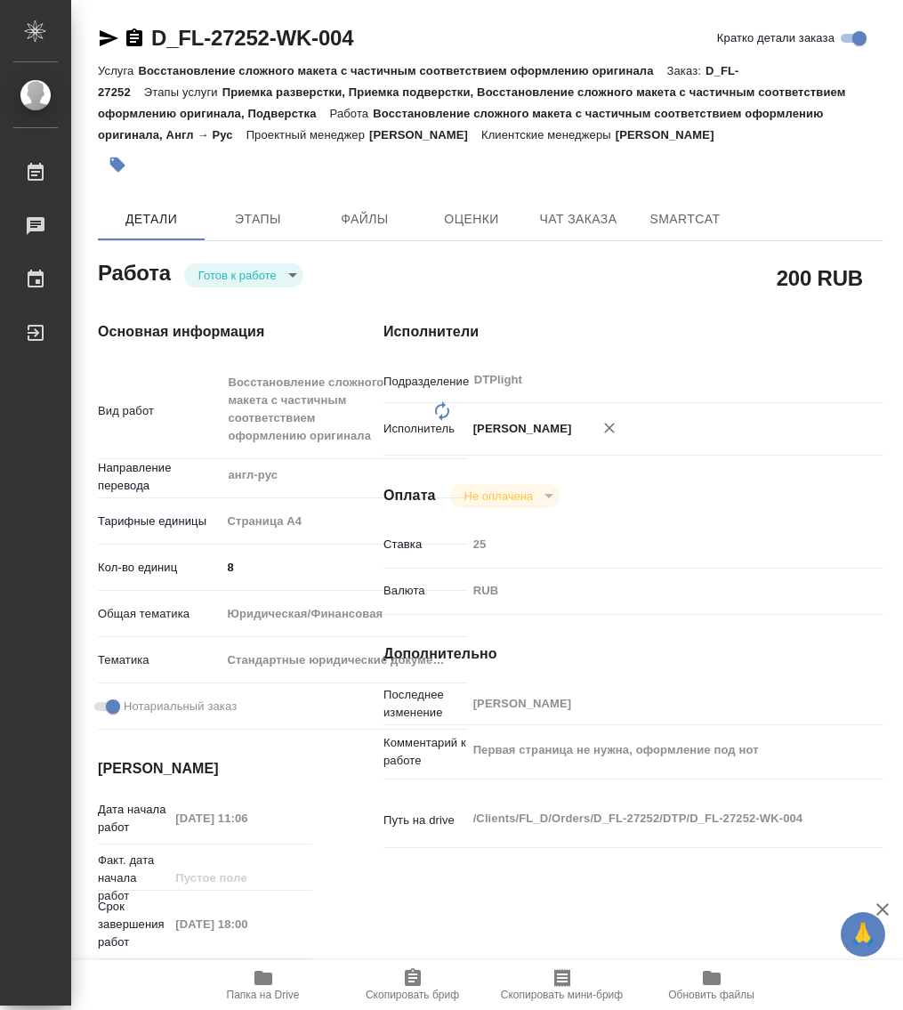
type textarea "x"
